Goal: Connect with others: Connect with others

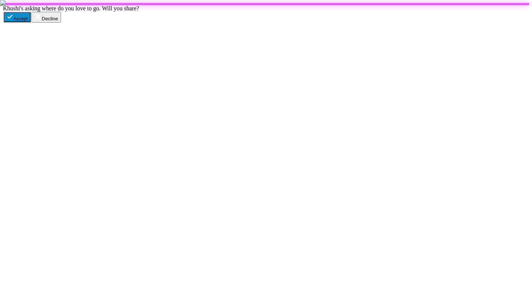
click at [30, 22] on button "Accept" at bounding box center [17, 17] width 27 height 10
click at [32, 23] on button "Accept" at bounding box center [17, 17] width 29 height 11
